Goal: Information Seeking & Learning: Find specific page/section

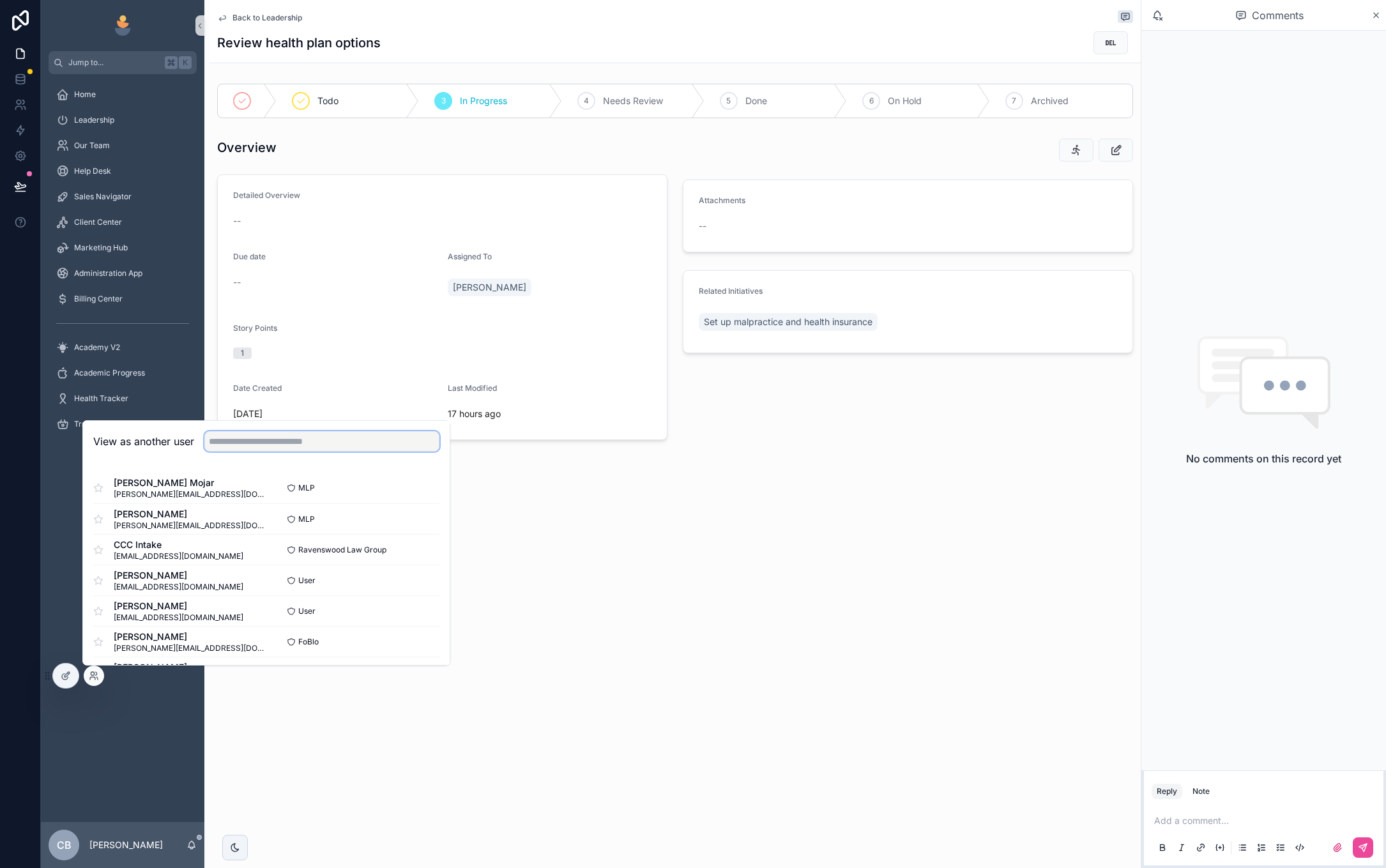
click at [354, 442] on input "text" at bounding box center [322, 442] width 235 height 21
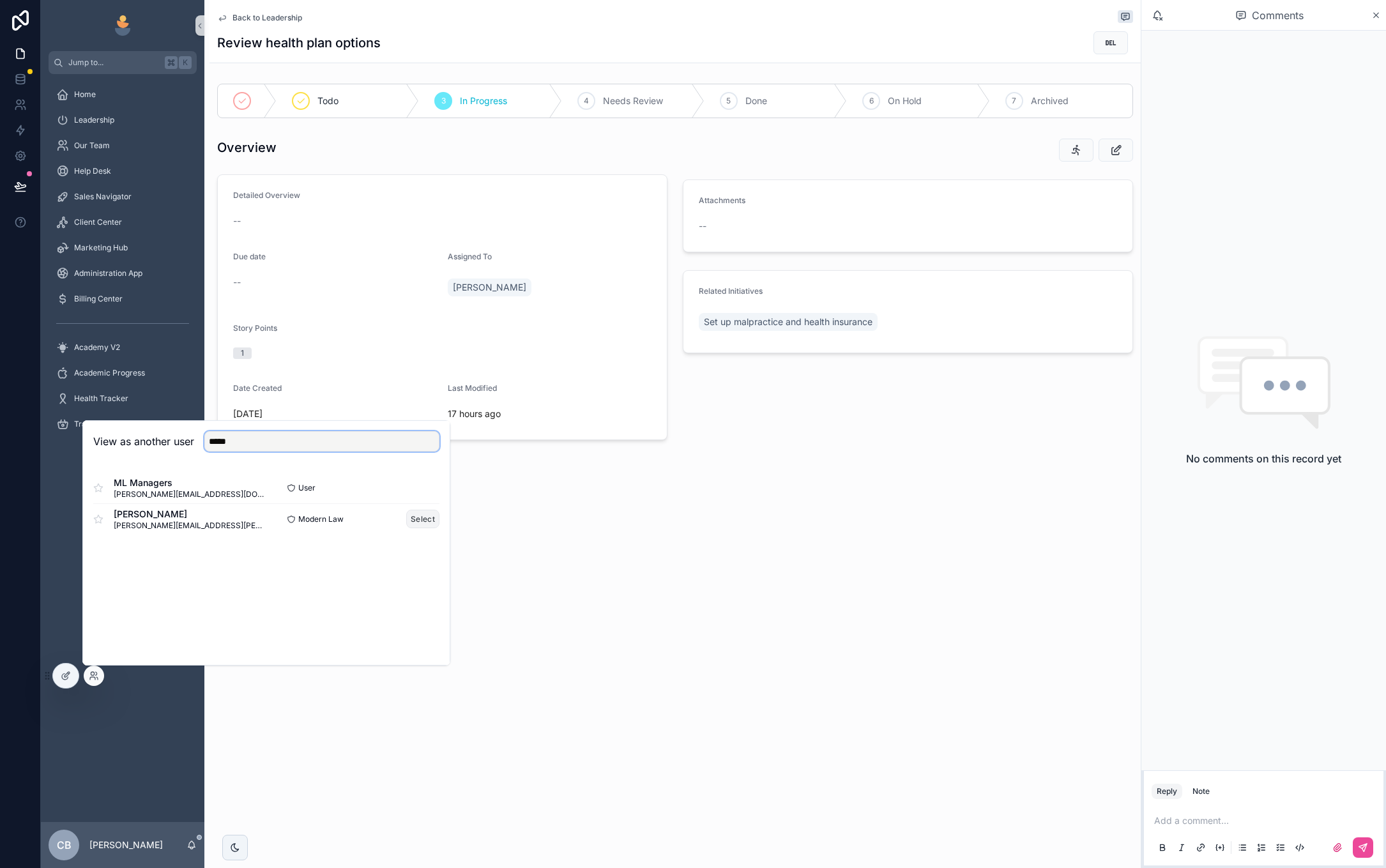
type input "*****"
click at [420, 516] on button "Select" at bounding box center [423, 519] width 33 height 19
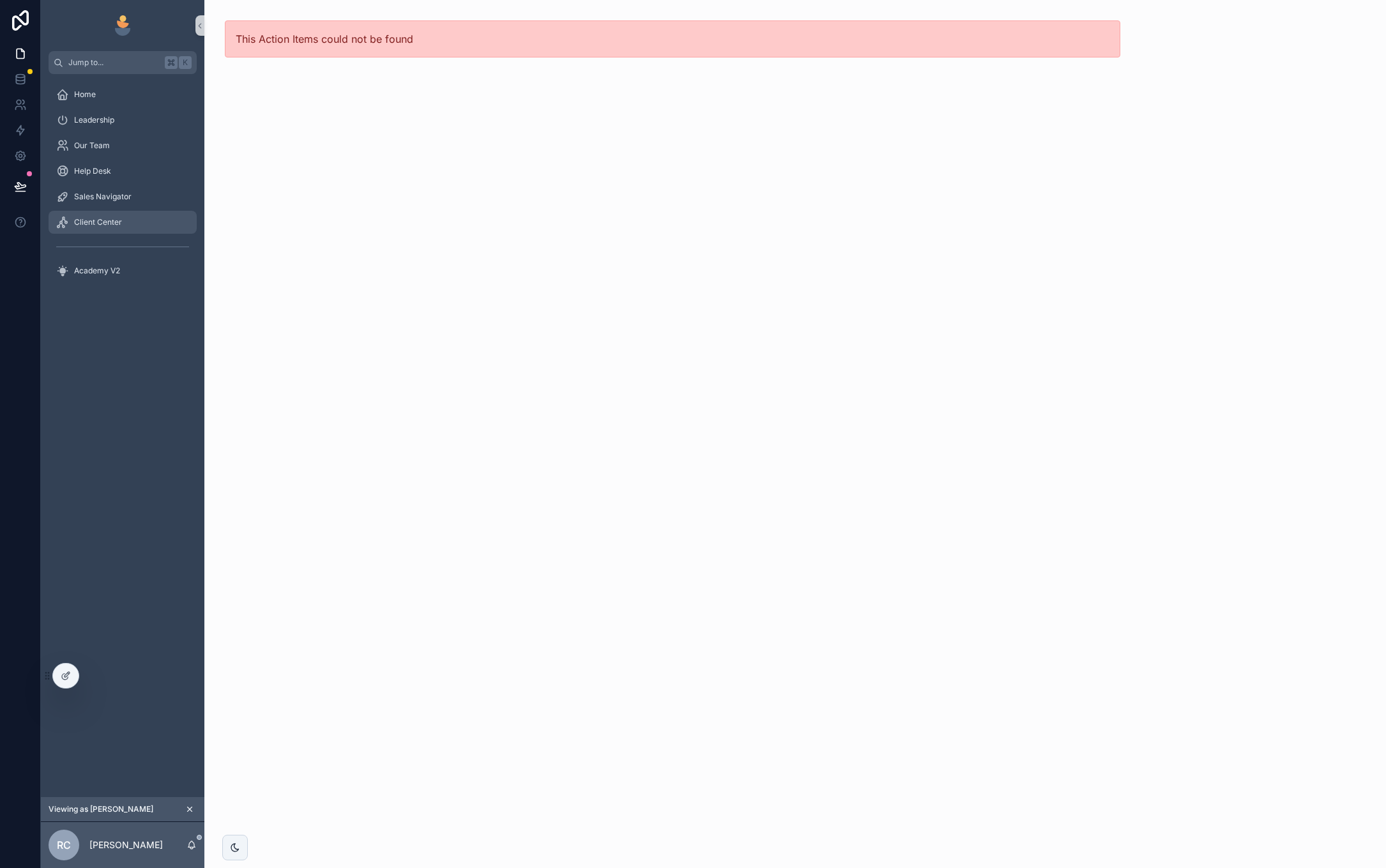
click at [116, 218] on span "Client Center" at bounding box center [98, 223] width 48 height 10
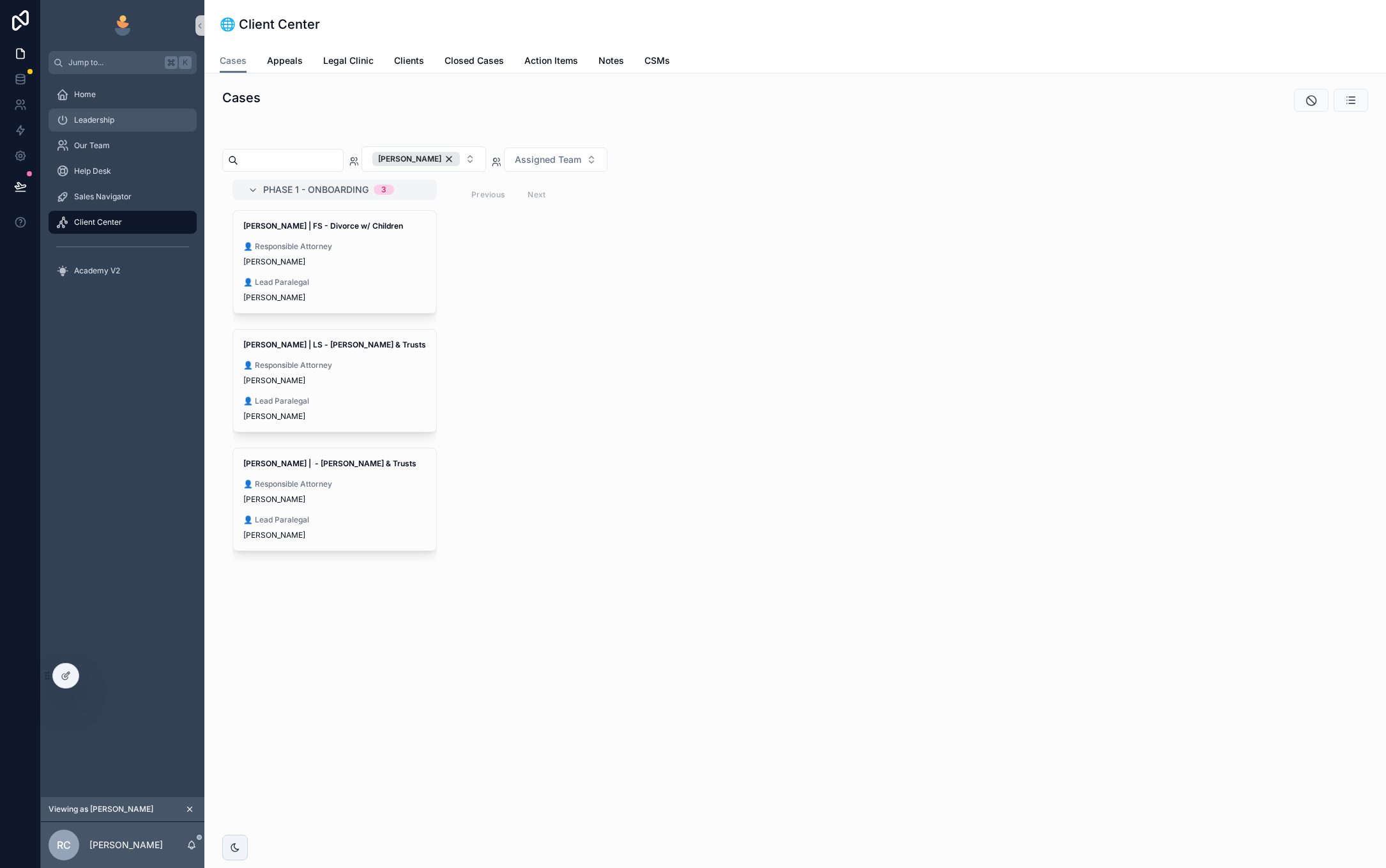
click at [115, 113] on div "Leadership" at bounding box center [123, 120] width 133 height 21
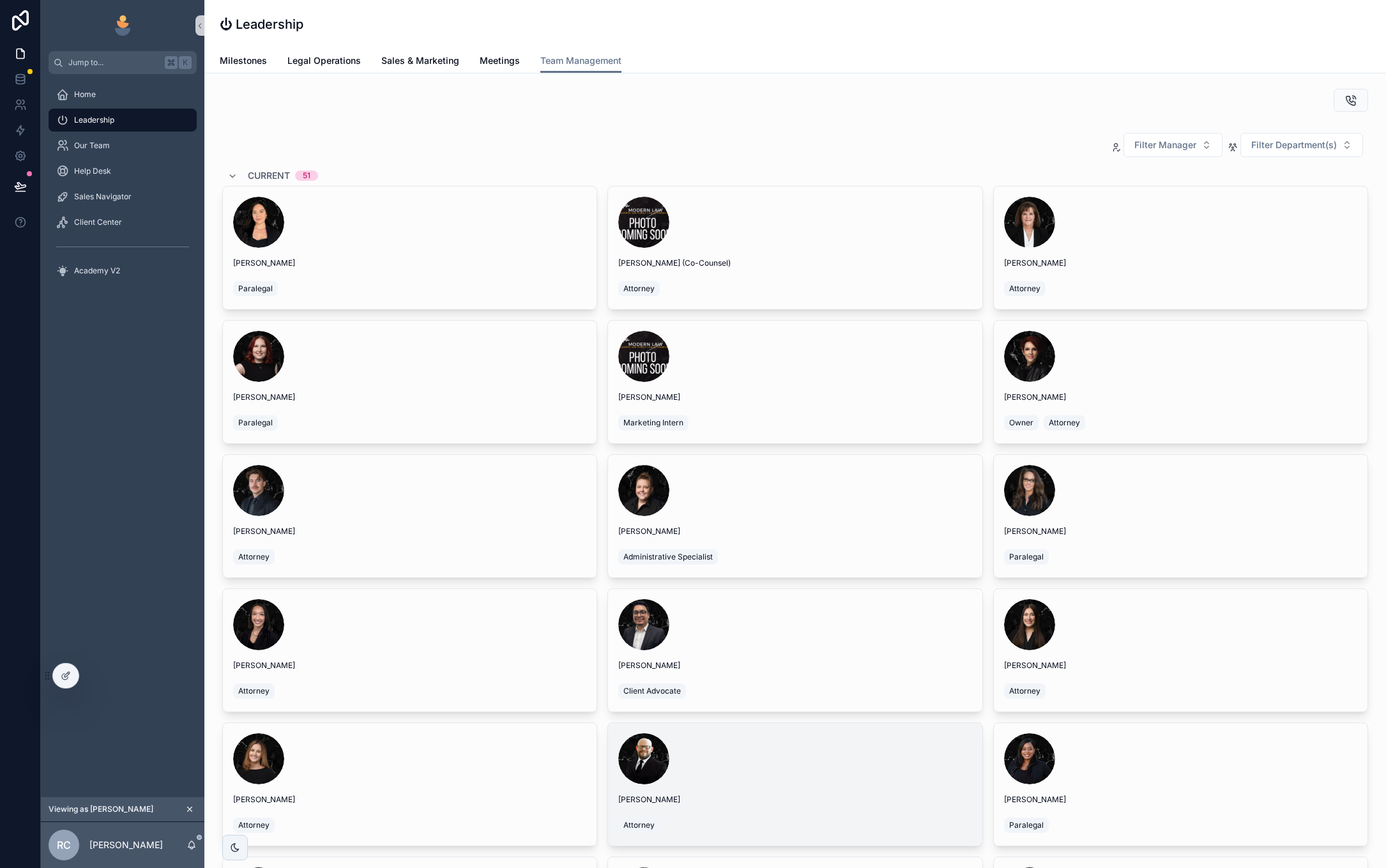
scroll to position [283, 0]
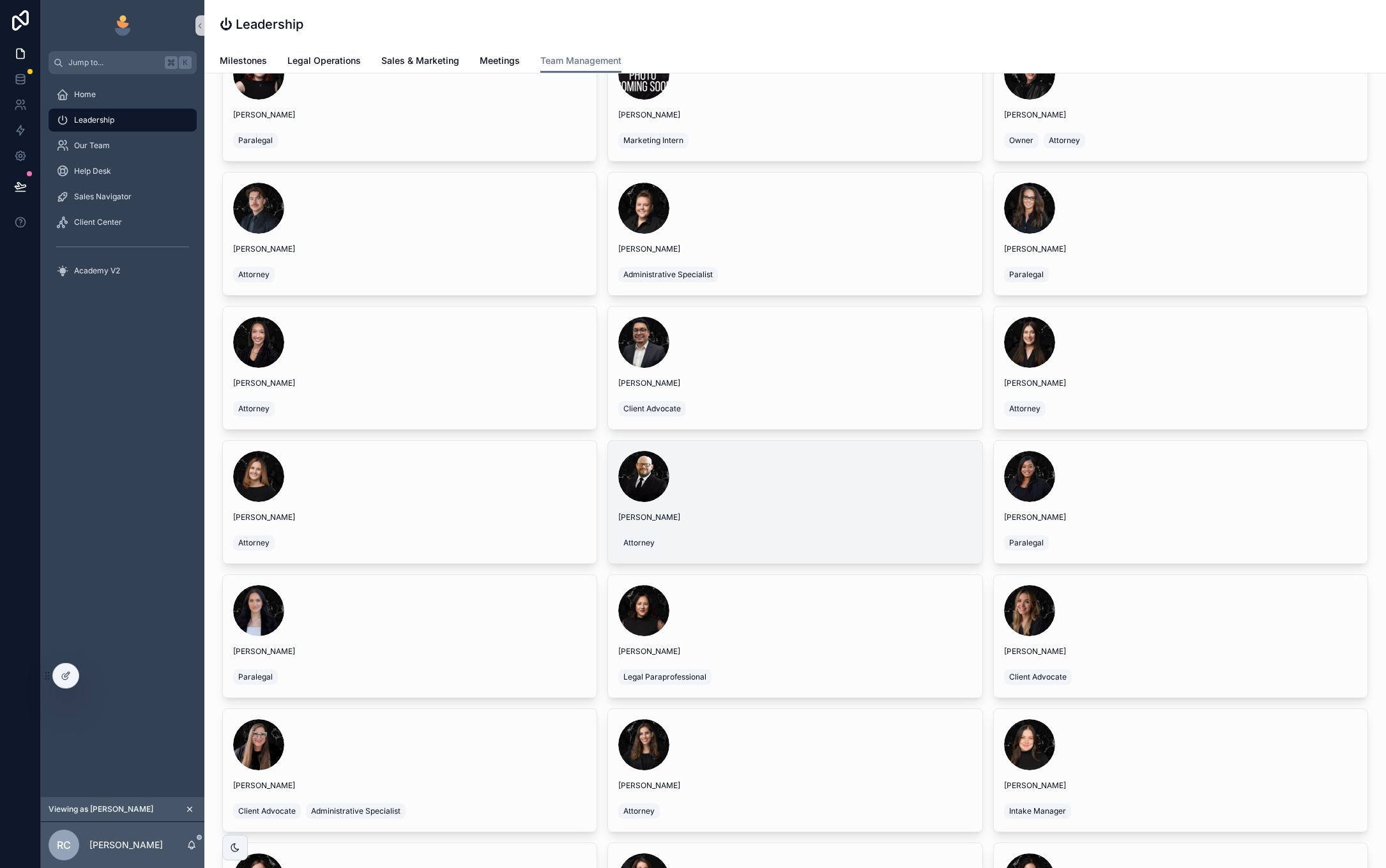
click at [707, 515] on span "Israel Ortega" at bounding box center [795, 517] width 353 height 10
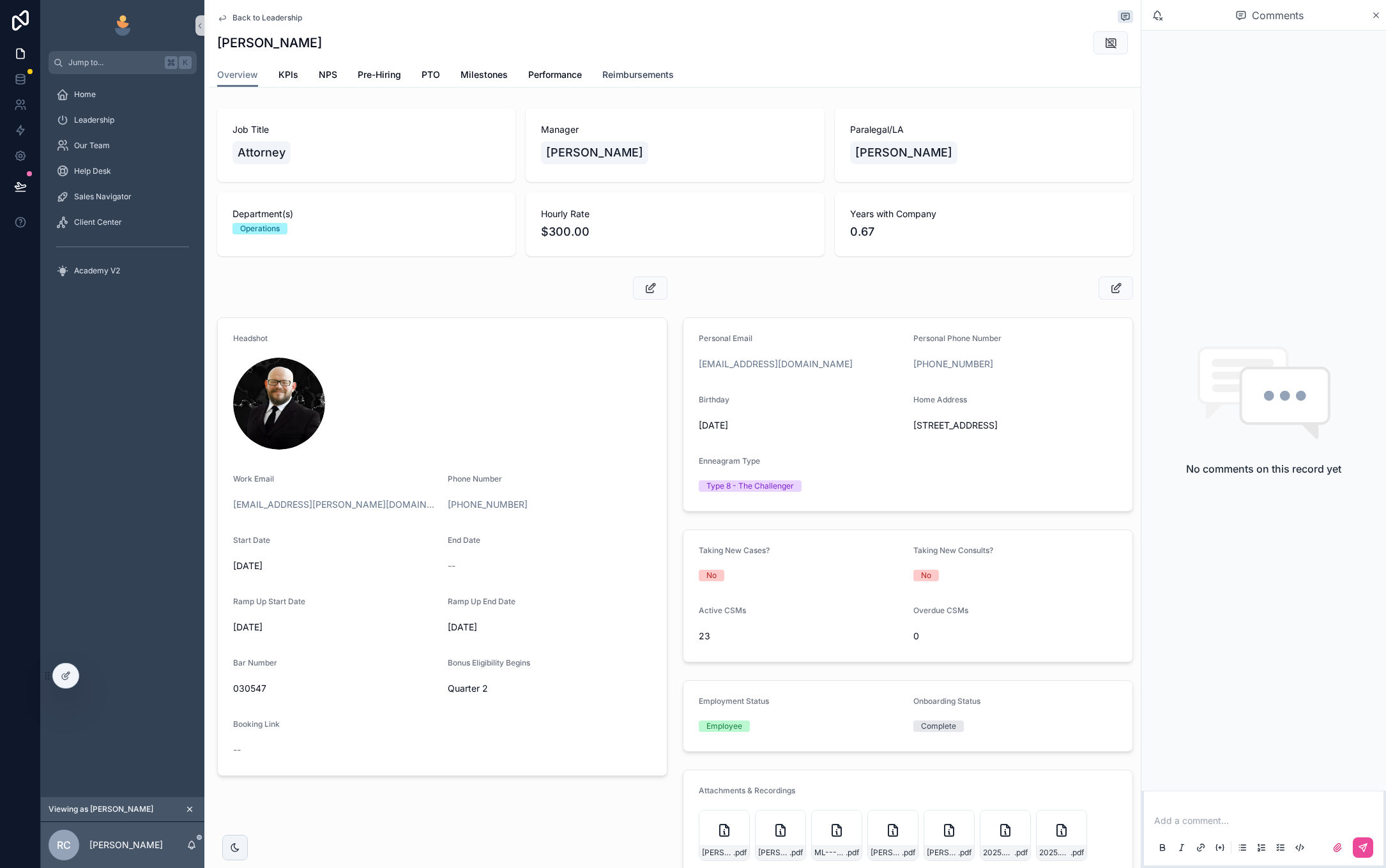
click at [630, 72] on span "Reimbursements" at bounding box center [638, 75] width 72 height 13
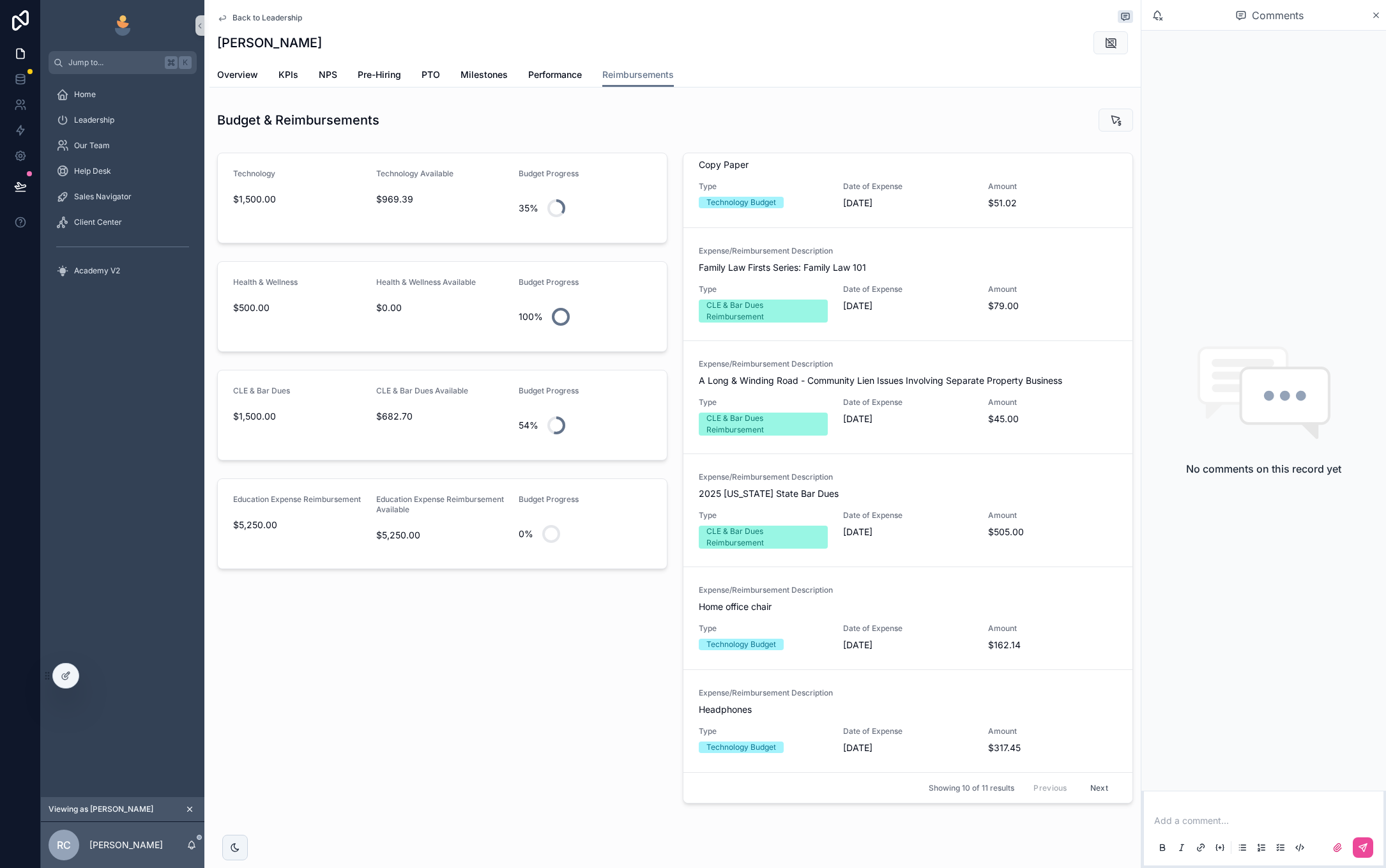
scroll to position [3, 0]
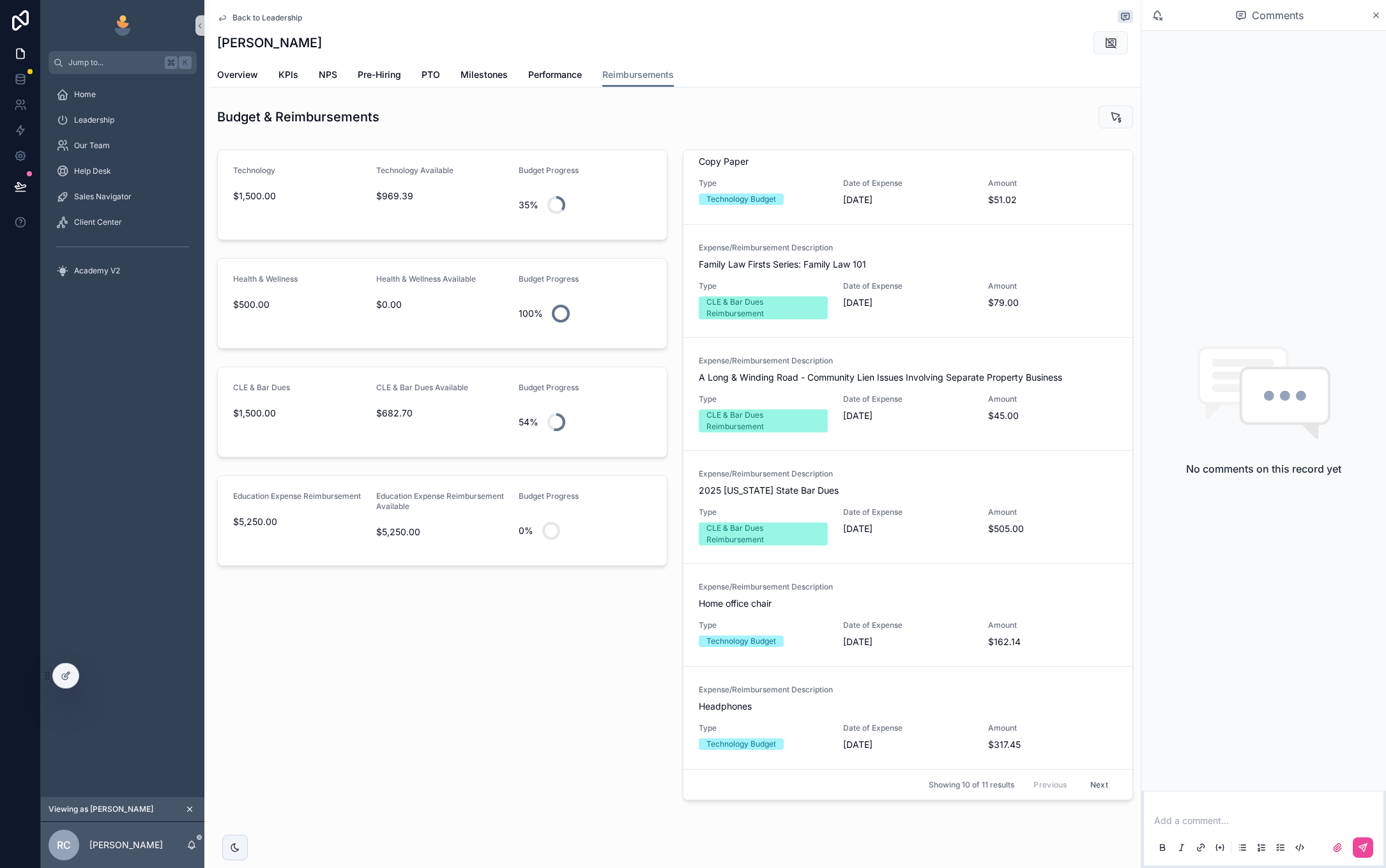
click at [1095, 792] on button "Next" at bounding box center [1100, 785] width 36 height 20
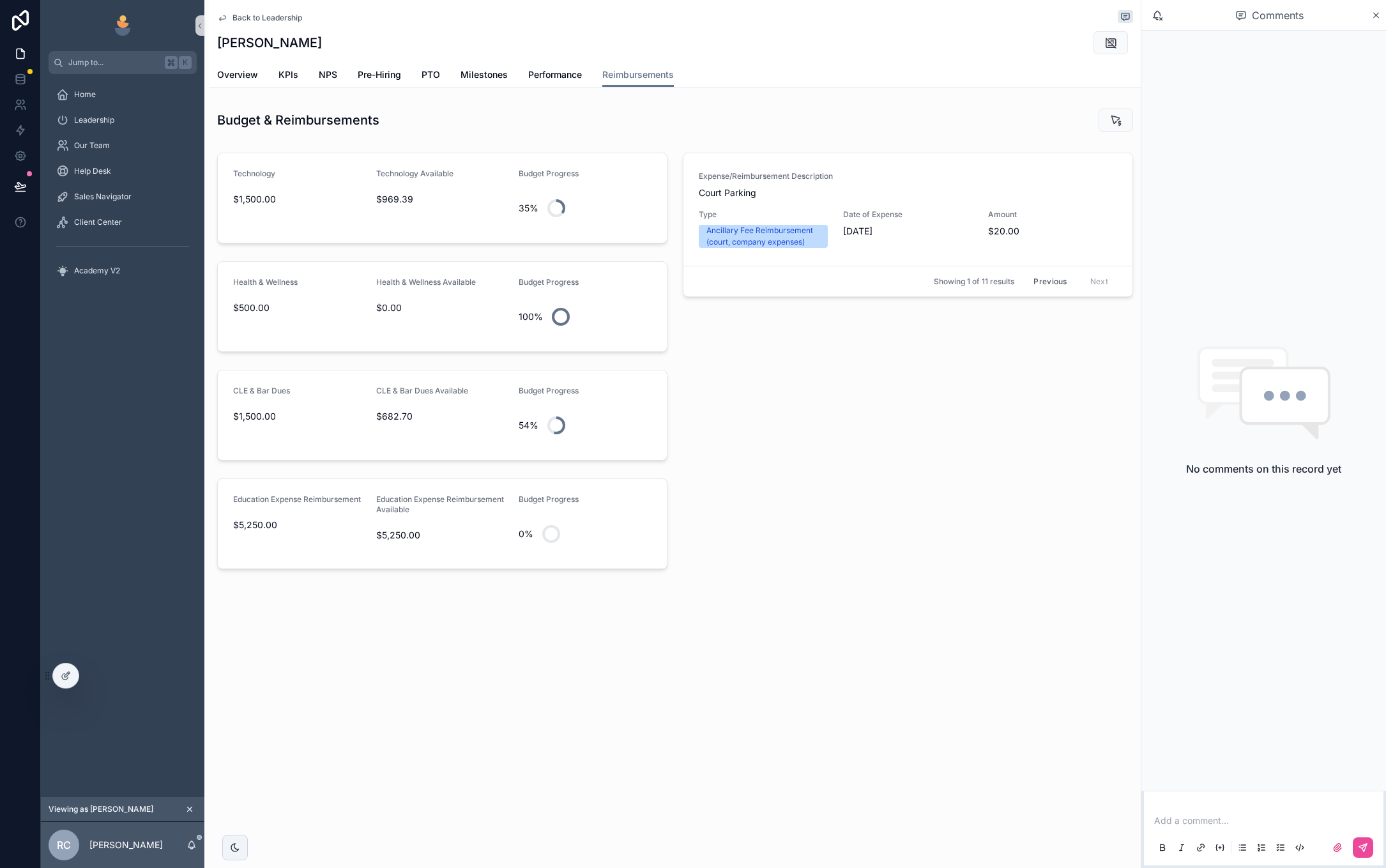
click at [1049, 283] on button "Previous" at bounding box center [1050, 281] width 51 height 20
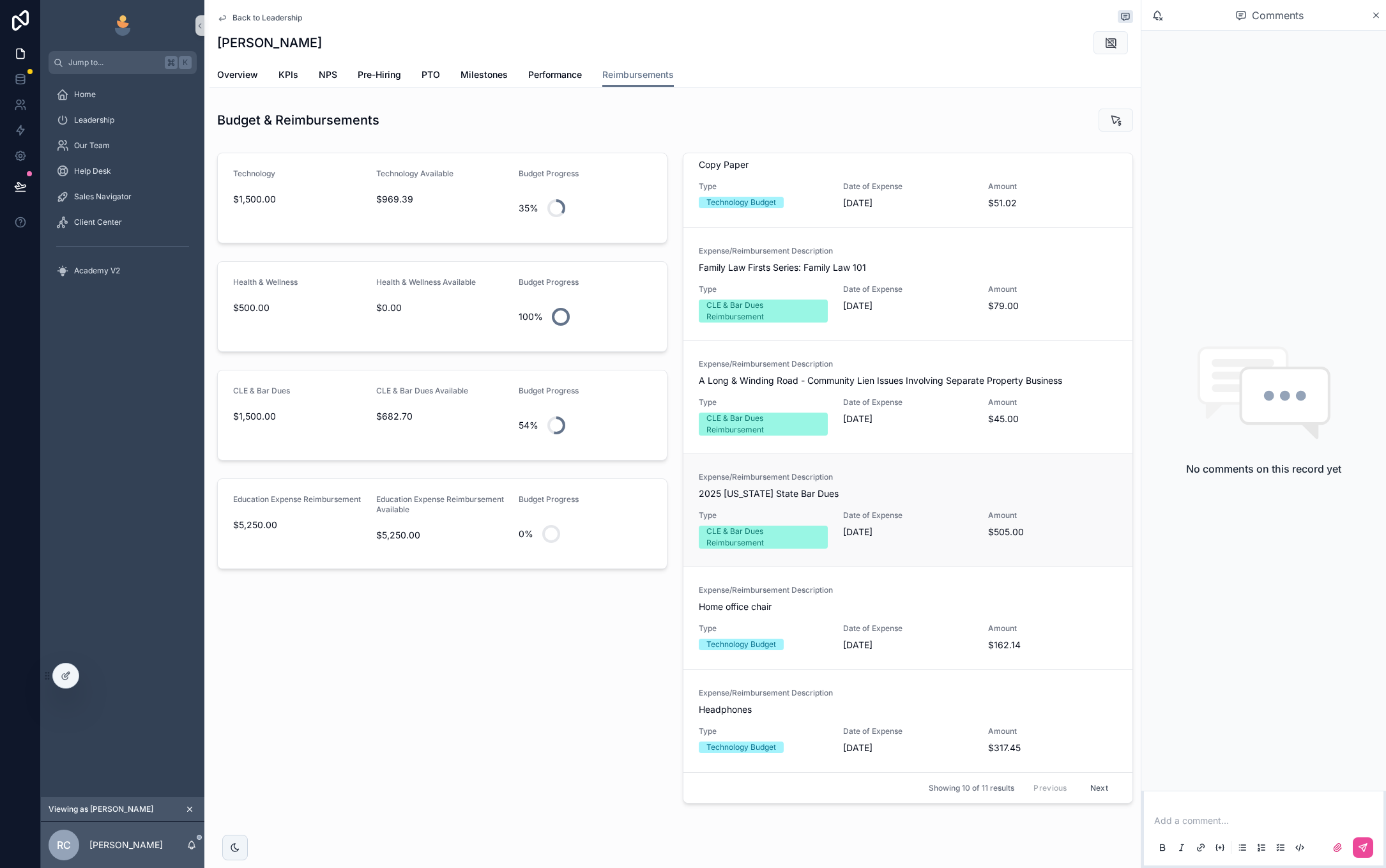
scroll to position [470, 0]
click at [130, 160] on link "Help Desk" at bounding box center [122, 171] width 148 height 23
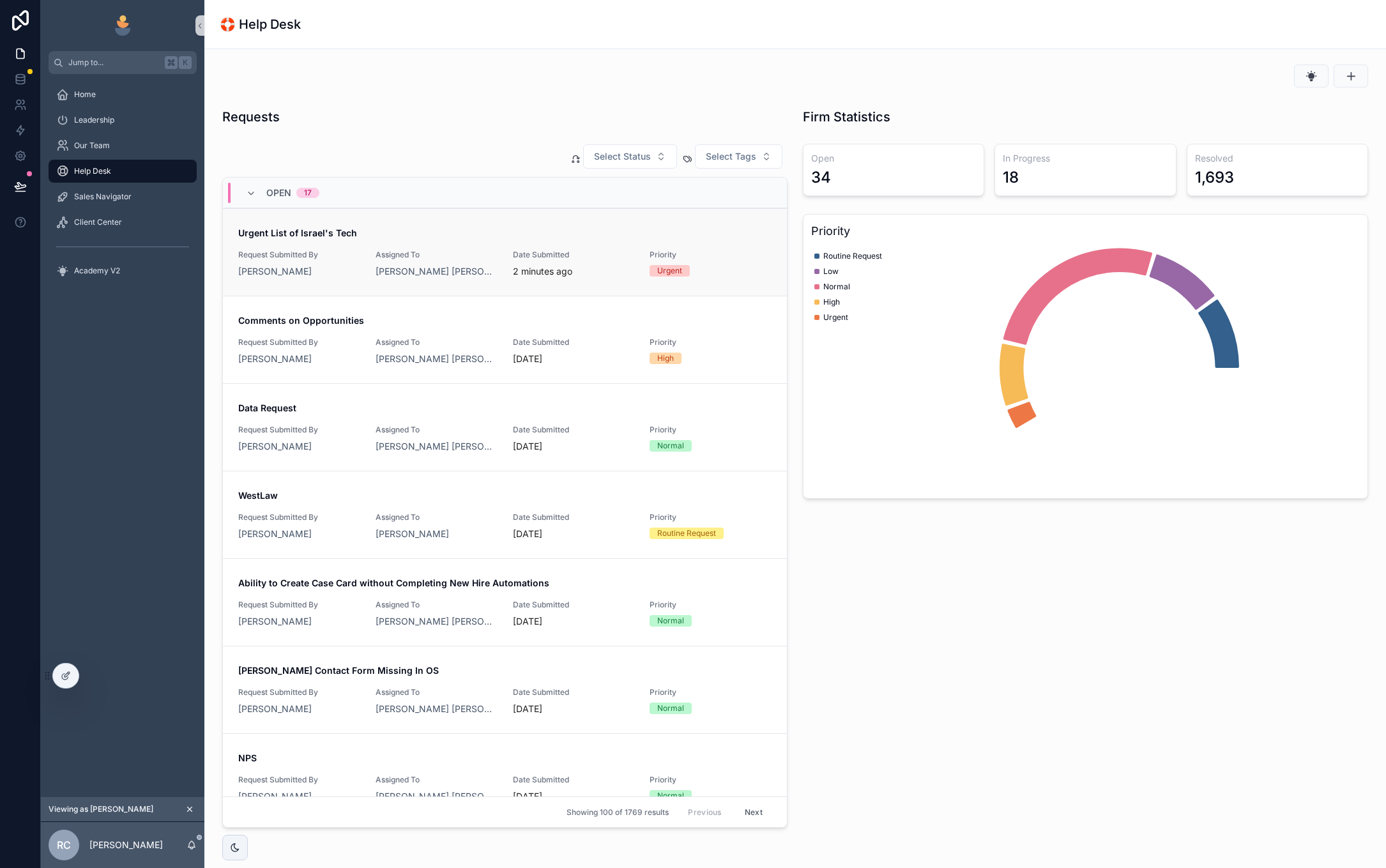
click at [469, 241] on div "Urgent List of Israel's Tech Request Submitted By Rebekah Chapman Assigned To F…" at bounding box center [505, 252] width 534 height 51
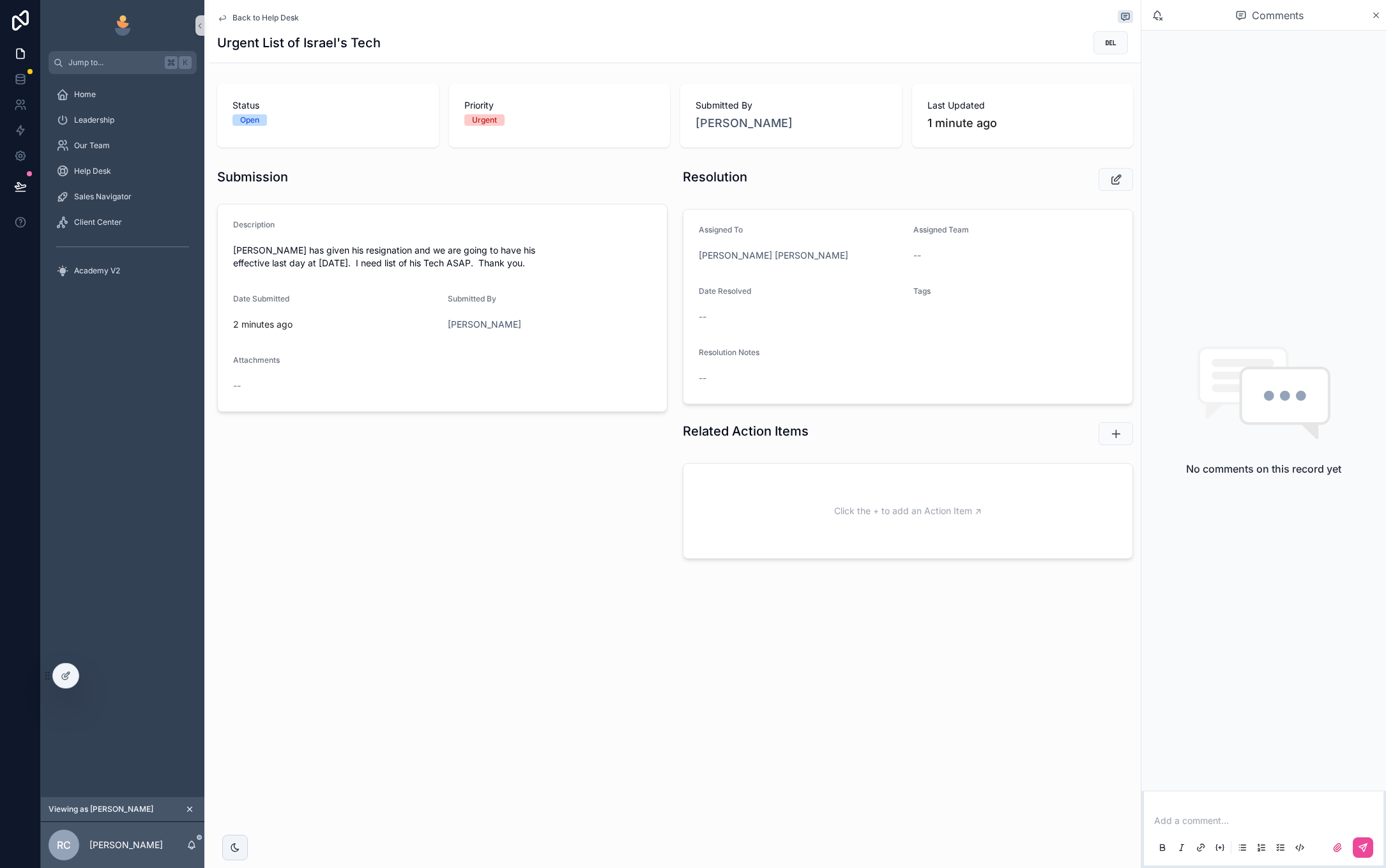
click at [1291, 816] on p "scrollable content" at bounding box center [1266, 821] width 224 height 13
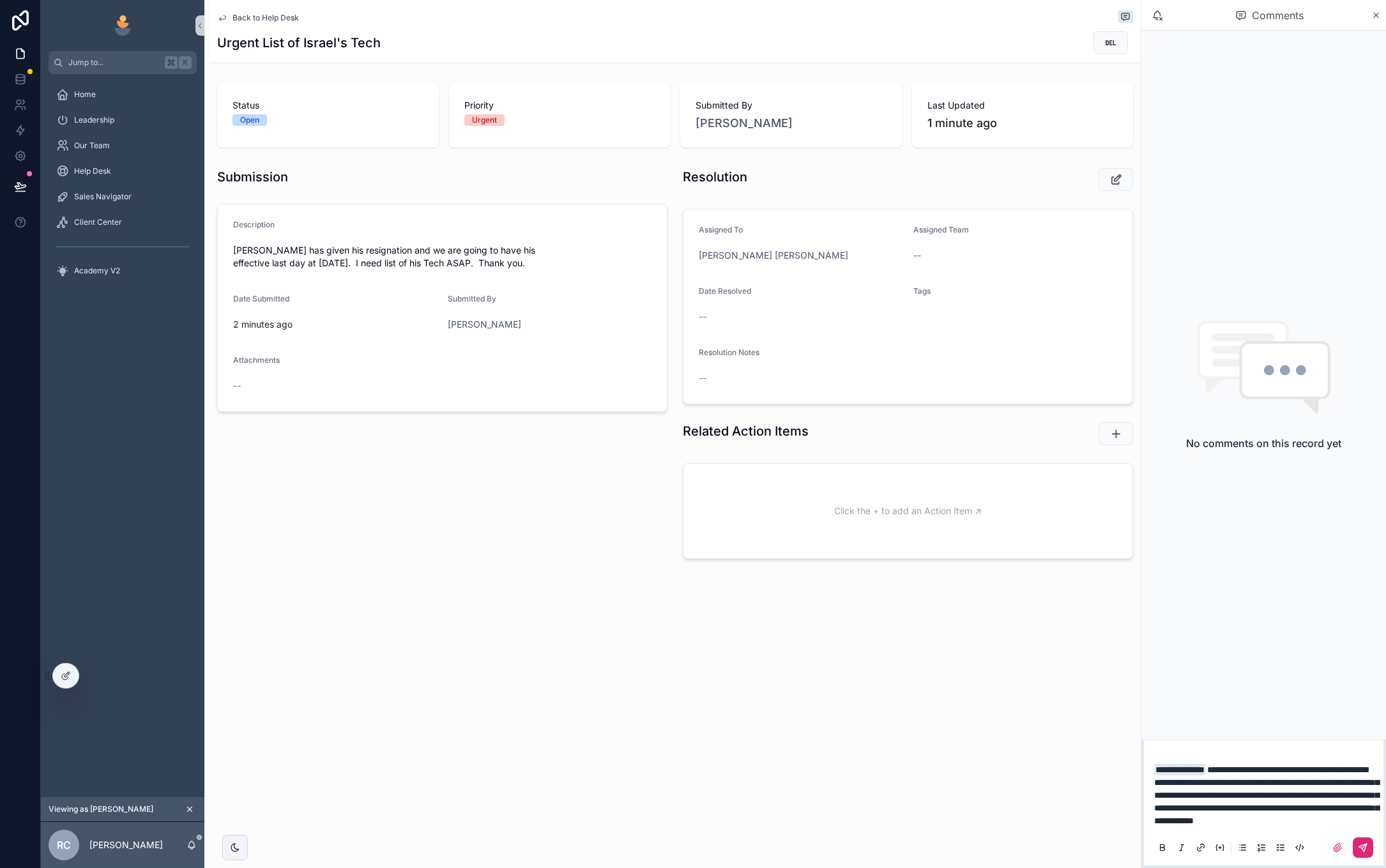
click at [1365, 844] on icon "scrollable content" at bounding box center [1363, 848] width 10 height 10
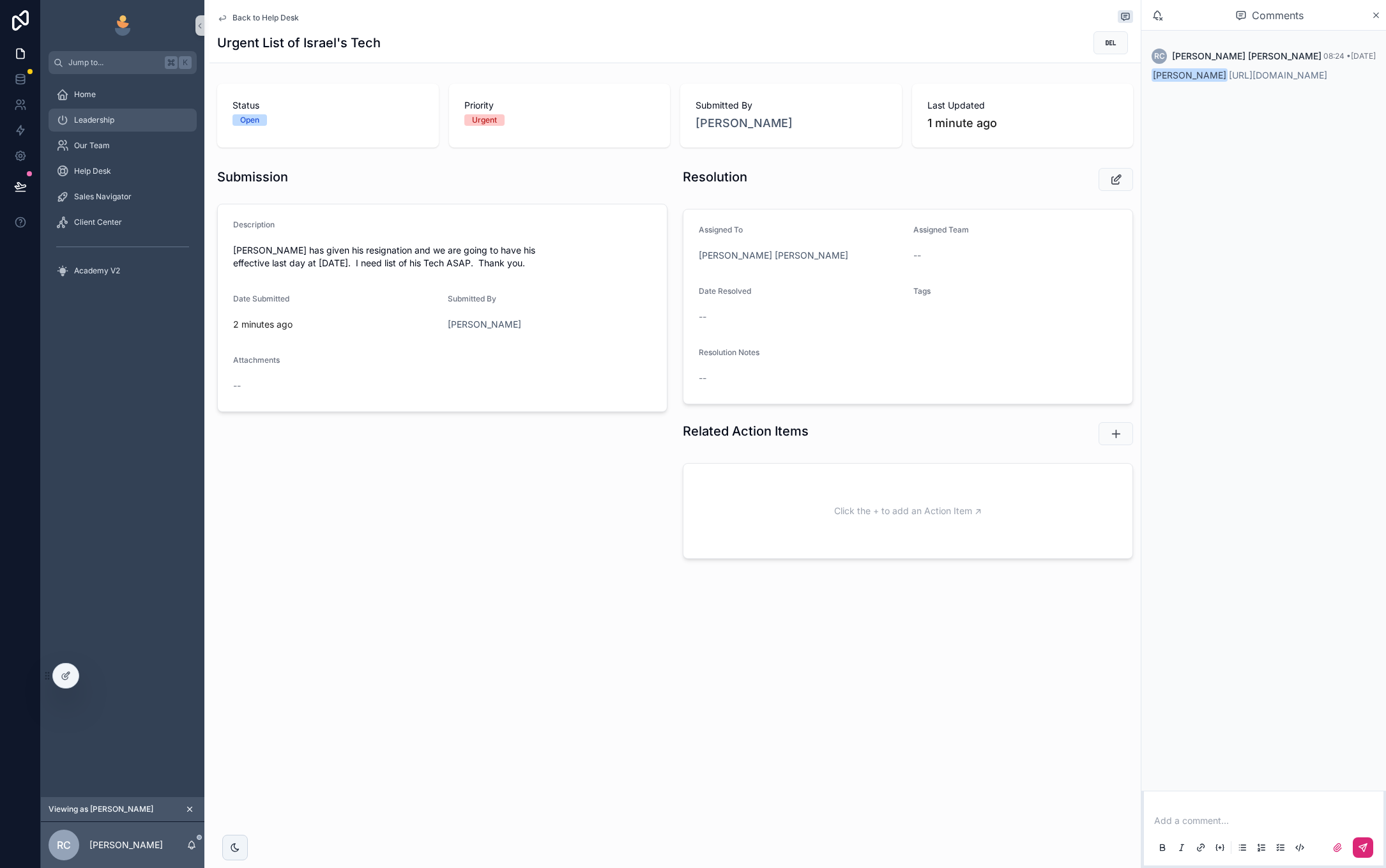
click at [105, 125] on span "Leadership" at bounding box center [94, 120] width 40 height 10
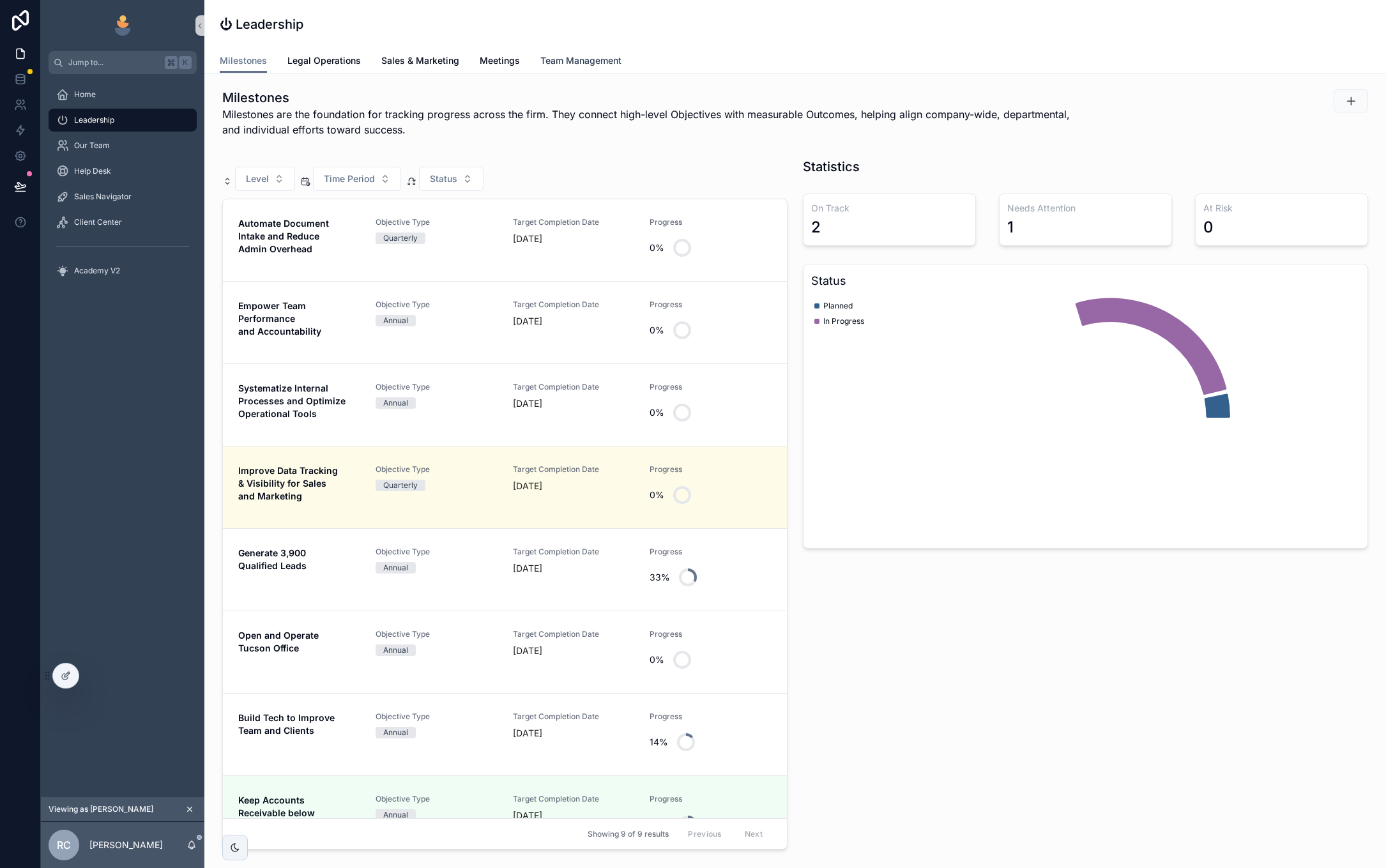
click at [550, 56] on span "Team Management" at bounding box center [580, 61] width 81 height 13
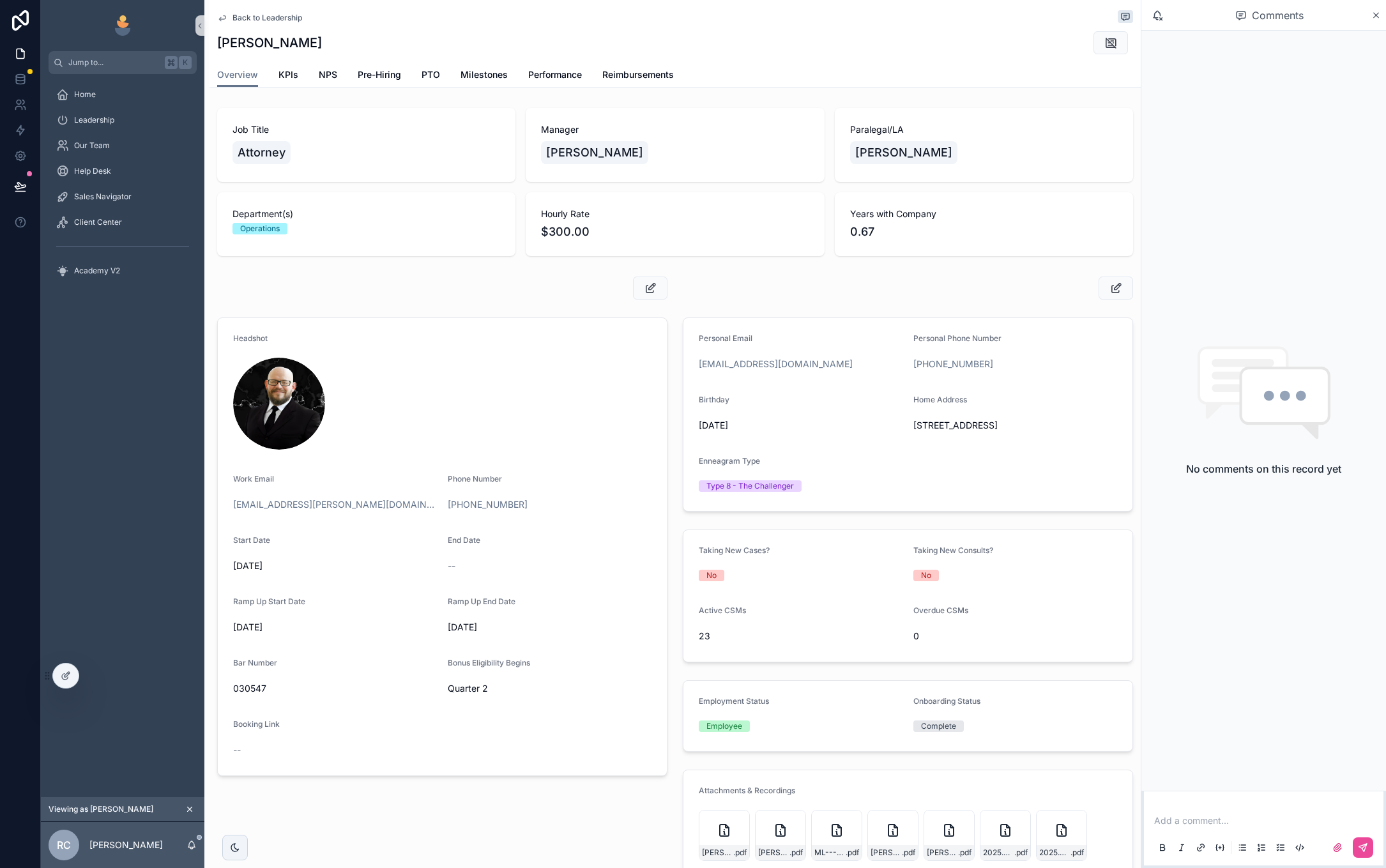
drag, startPoint x: 233, startPoint y: 568, endPoint x: 277, endPoint y: 560, distance: 44.7
click at [277, 560] on span "1/7/2025" at bounding box center [336, 566] width 205 height 13
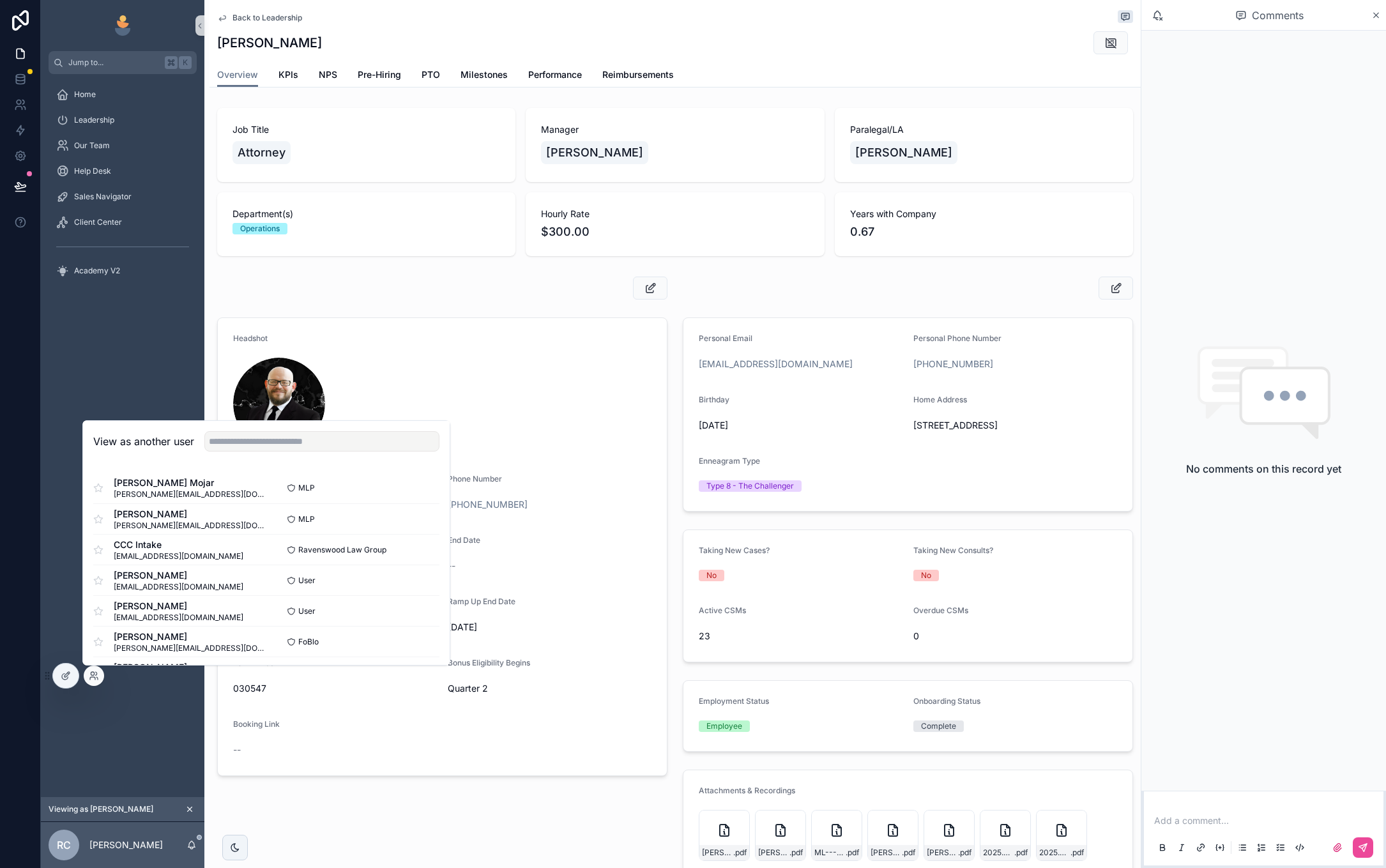
click at [173, 387] on div "Home Leadership Our Team Help Desk Sales Navigator Client Center Academy V2" at bounding box center [122, 436] width 164 height 723
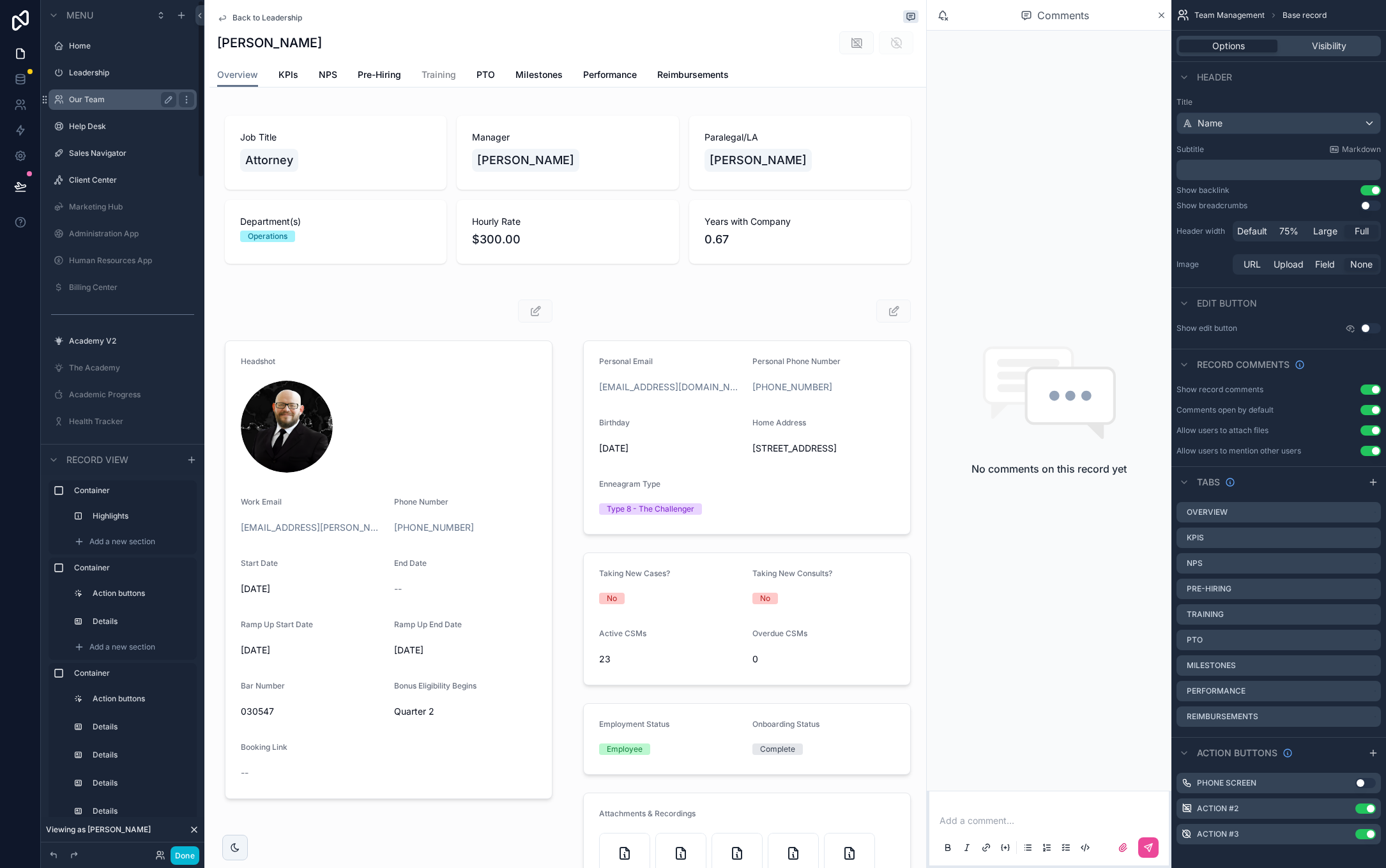
click at [95, 99] on label "Our Team" at bounding box center [119, 99] width 102 height 10
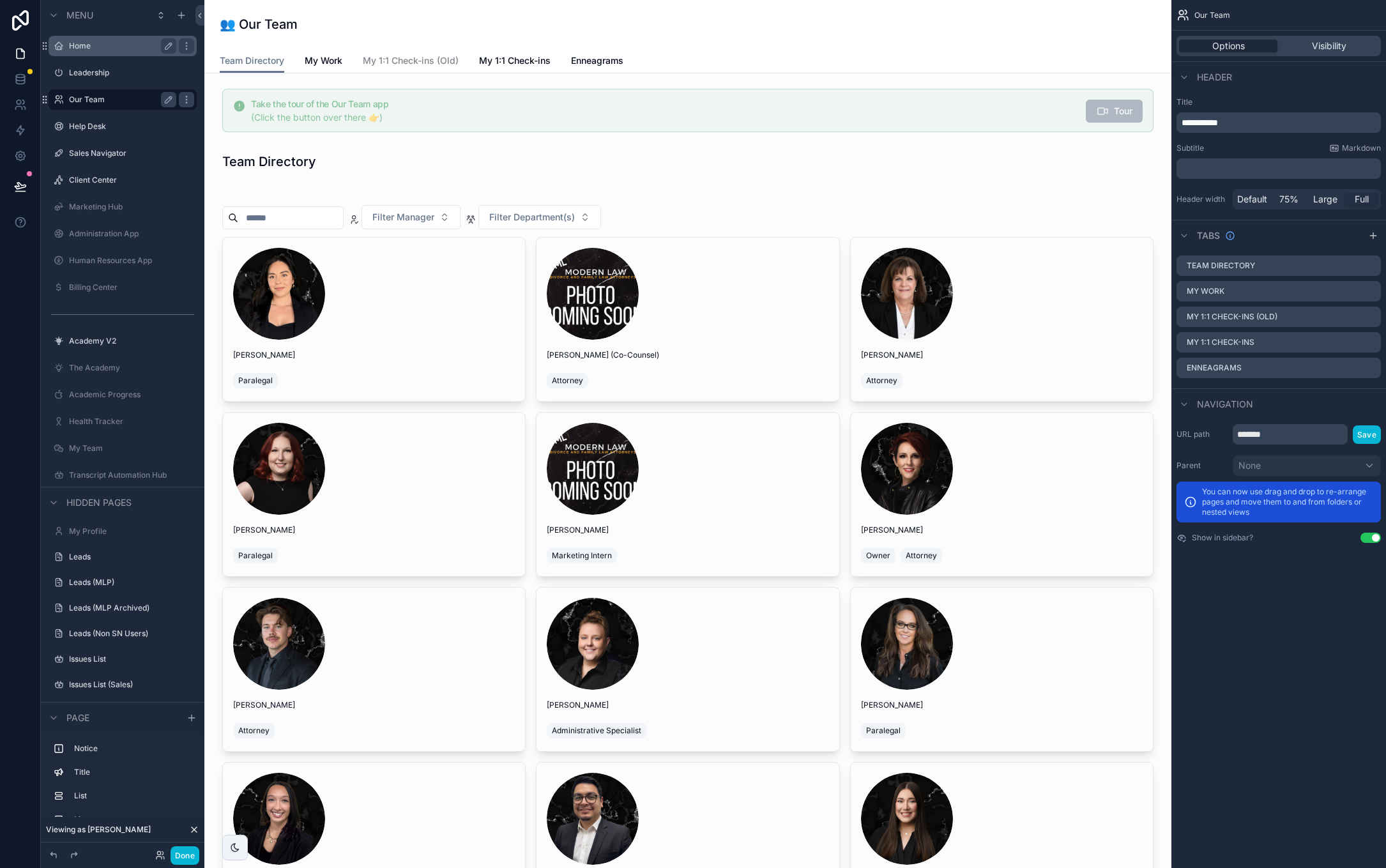
click at [142, 47] on label "Home" at bounding box center [119, 46] width 102 height 10
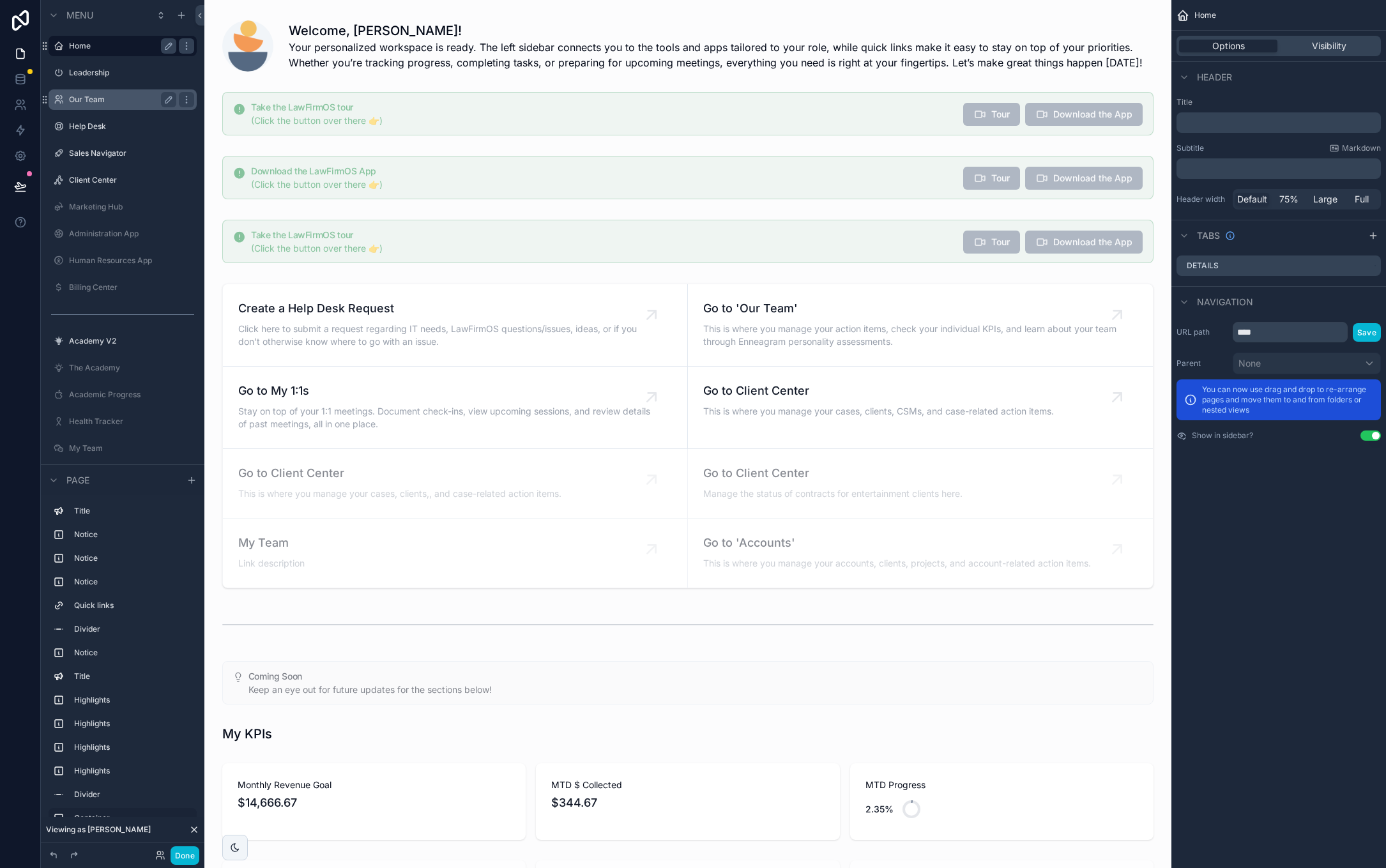
click at [195, 832] on icon at bounding box center [194, 830] width 10 height 10
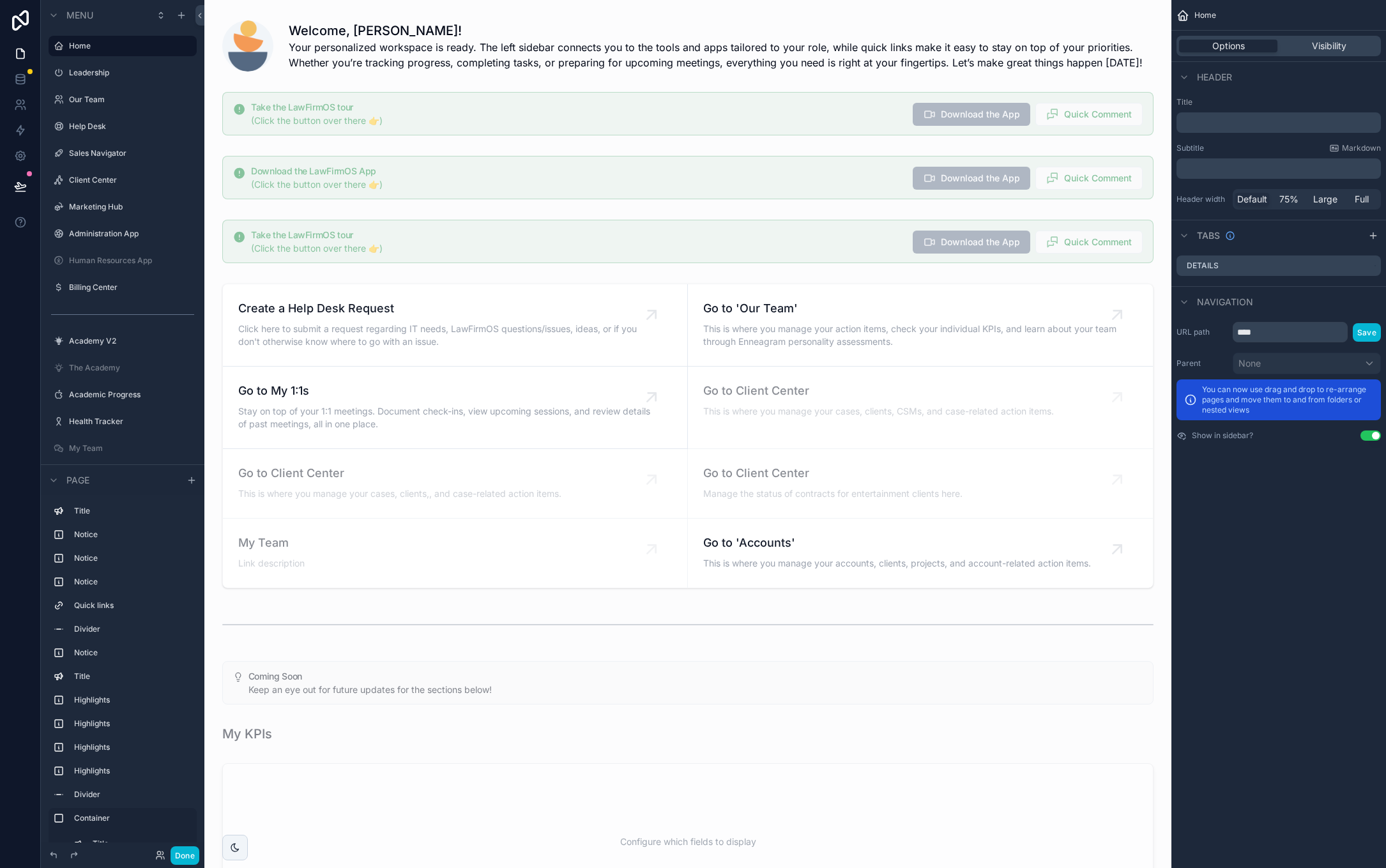
click at [178, 851] on button "Done" at bounding box center [185, 856] width 29 height 19
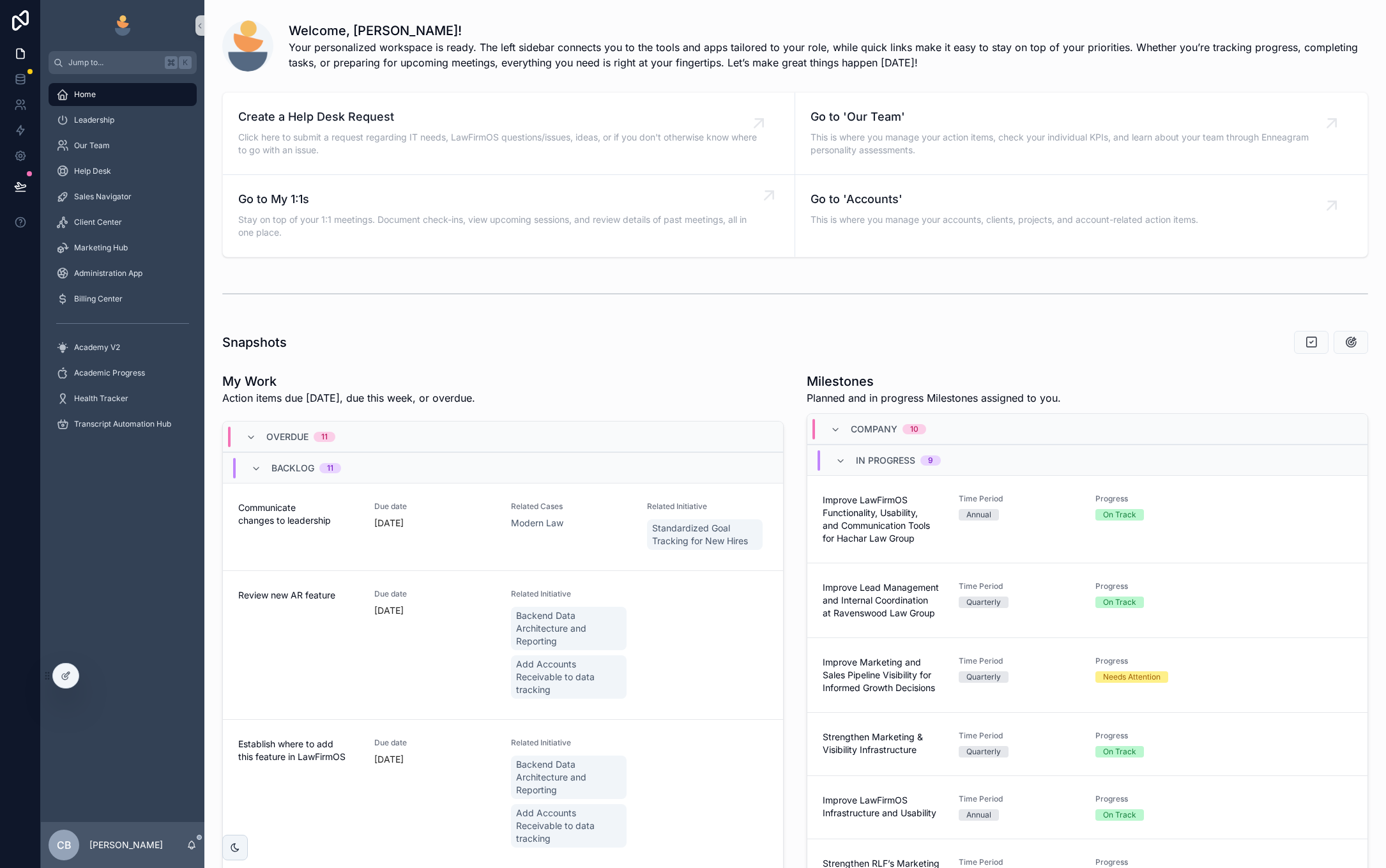
scroll to position [1, 0]
